Goal: Task Accomplishment & Management: Use online tool/utility

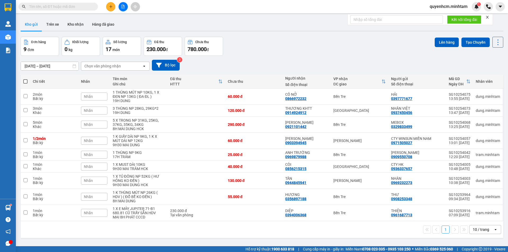
click at [75, 6] on input "text" at bounding box center [60, 7] width 62 height 6
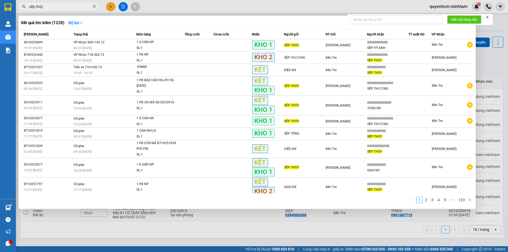
type input "sếp thủy"
drag, startPoint x: 73, startPoint y: 203, endPoint x: 94, endPoint y: 6, distance: 198.4
click at [94, 6] on icon "close-circle" at bounding box center [94, 6] width 3 height 3
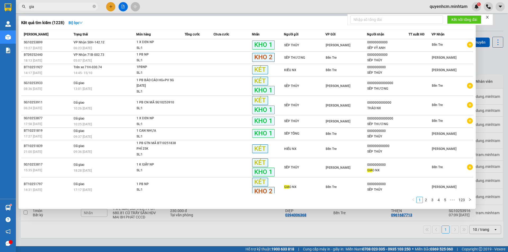
type input "giao"
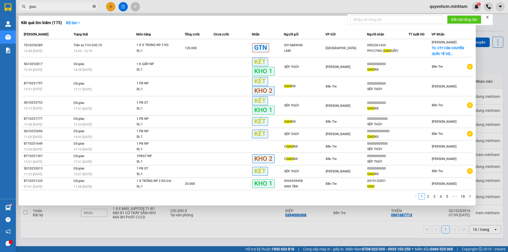
click at [94, 6] on icon "close-circle" at bounding box center [94, 6] width 3 height 3
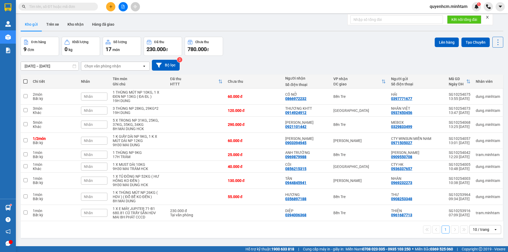
click at [86, 7] on input "text" at bounding box center [60, 7] width 62 height 6
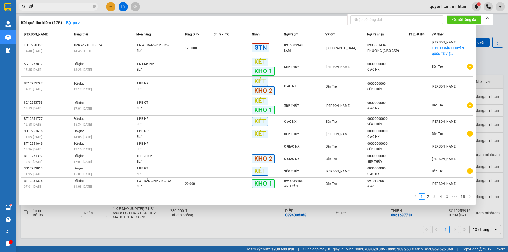
type input "S"
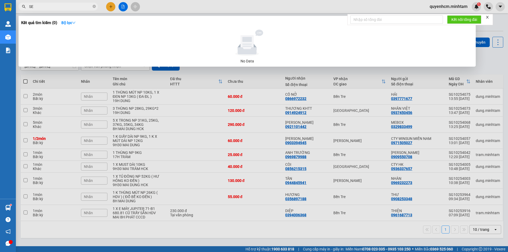
type input "S"
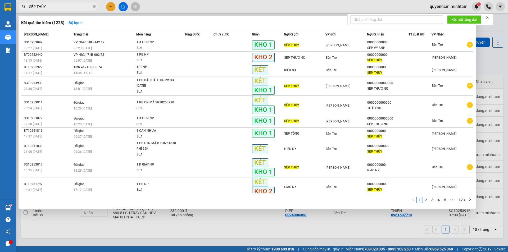
type input "SẾP THỦY"
click at [137, 218] on div at bounding box center [254, 126] width 508 height 252
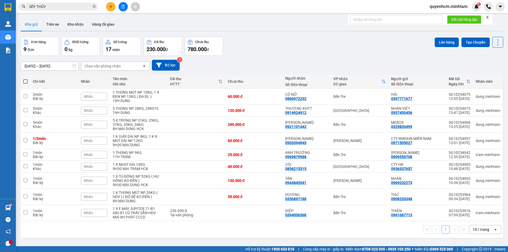
click at [74, 3] on span "SẾP THỦY" at bounding box center [58, 7] width 79 height 8
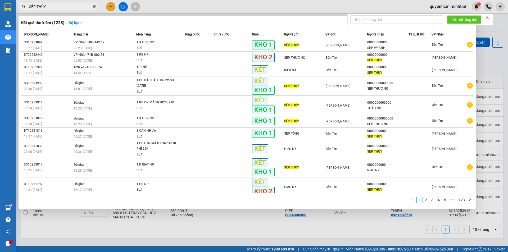
click at [93, 7] on icon "close-circle" at bounding box center [94, 6] width 3 height 3
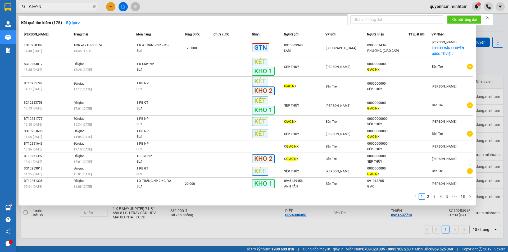
type input "GIAO NX"
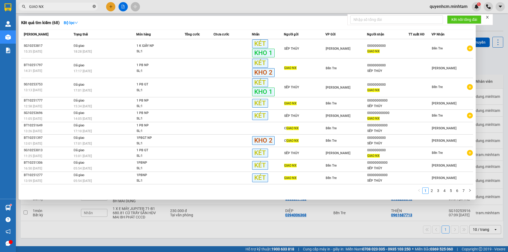
click at [93, 7] on icon "close-circle" at bounding box center [94, 6] width 3 height 3
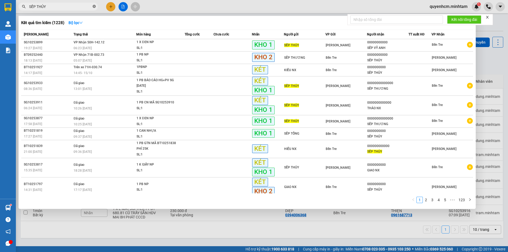
type input "SẾP THỦY"
click at [95, 6] on span "SẾP THỦY" at bounding box center [58, 7] width 79 height 8
click at [94, 6] on icon "close-circle" at bounding box center [94, 6] width 3 height 3
type input "SẾP THỦY"
click at [123, 5] on div at bounding box center [254, 126] width 508 height 252
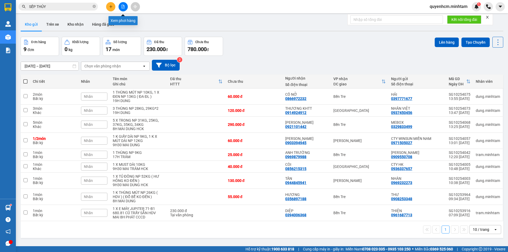
click at [124, 5] on icon "file-add" at bounding box center [123, 7] width 4 height 4
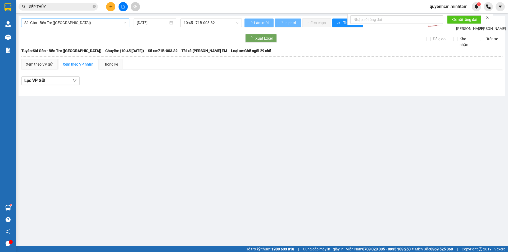
click at [55, 25] on span "Sài Gòn - Bến Tre (CN)" at bounding box center [75, 23] width 102 height 8
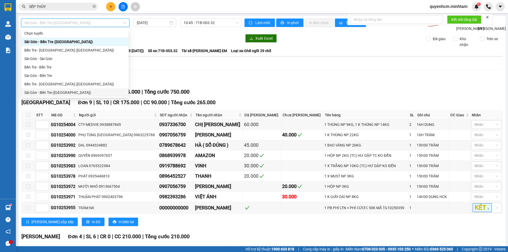
click at [55, 92] on div "Sài Gòn - Bến Tre ([GEOGRAPHIC_DATA])" at bounding box center [74, 93] width 101 height 6
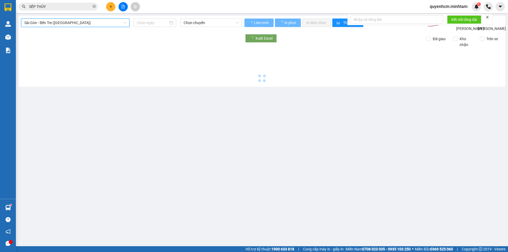
type input "[DATE]"
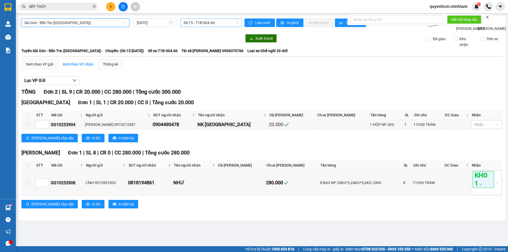
click at [191, 24] on span "06:15 - 71B-004.66" at bounding box center [211, 23] width 55 height 8
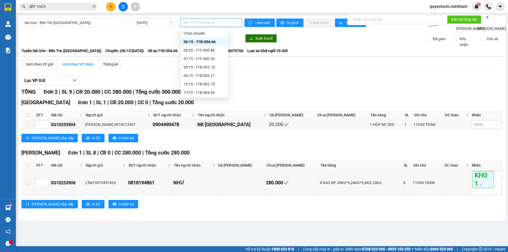
scroll to position [26, 0]
click at [208, 80] on div "15:15 - 71F-000.20" at bounding box center [204, 83] width 41 height 6
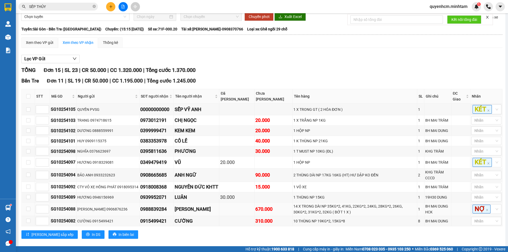
scroll to position [12, 0]
